Goal: Information Seeking & Learning: Find specific fact

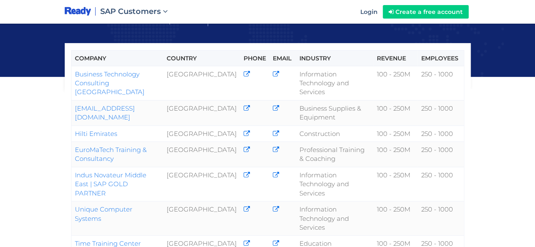
scroll to position [116, 0]
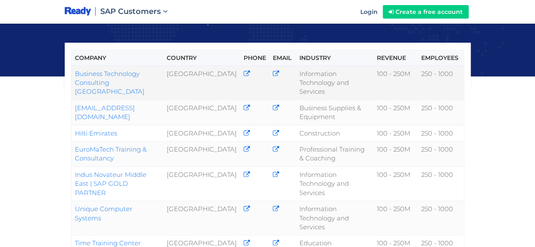
click at [245, 71] on icon at bounding box center [246, 74] width 6 height 6
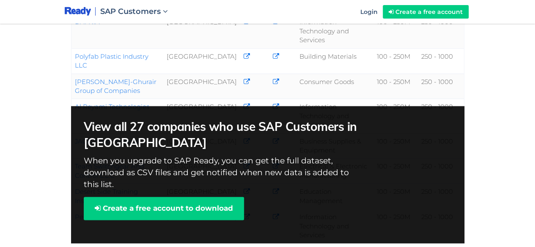
scroll to position [560, 0]
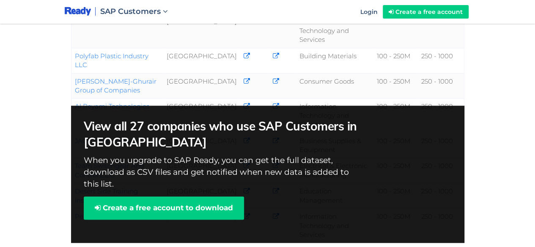
click at [261, 187] on div "View all 27 companies who use SAP Customers in [GEOGRAPHIC_DATA] When you upgra…" at bounding box center [267, 174] width 393 height 137
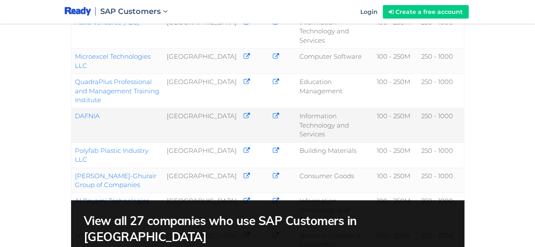
scroll to position [474, 0]
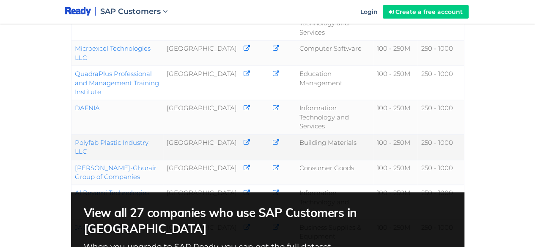
drag, startPoint x: 167, startPoint y: 135, endPoint x: 73, endPoint y: 137, distance: 93.9
click at [73, 137] on td "Polyfab Plastic Industry LLC" at bounding box center [117, 146] width 92 height 25
copy link "Polyfab Plastic Industry LLC"
